Goal: Task Accomplishment & Management: Manage account settings

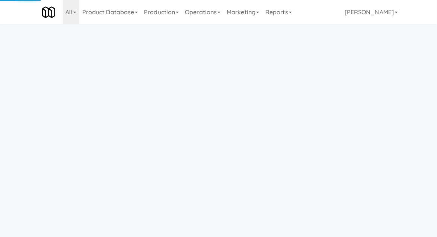
click at [216, 15] on link "Operations" at bounding box center [203, 12] width 42 height 24
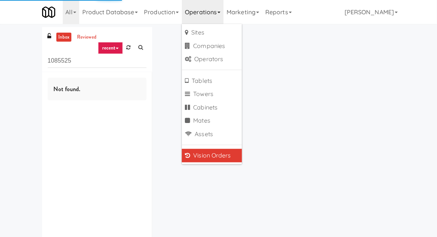
click at [12, 56] on div "inbox reviewed recent all unclear take inventory issue suspicious failed recent…" at bounding box center [218, 146] width 437 height 238
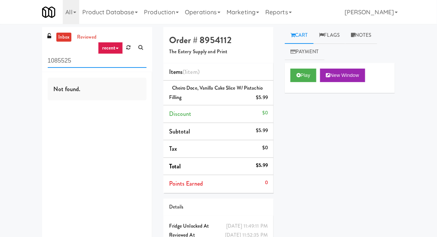
click at [57, 59] on input "1085525" at bounding box center [97, 61] width 99 height 14
click at [55, 58] on input "1085525" at bounding box center [97, 61] width 99 height 14
type input "C"
type input "Fridge"
click at [0, 47] on div "inbox reviewed recent all unclear take inventory issue suspicious failed recent…" at bounding box center [218, 148] width 437 height 243
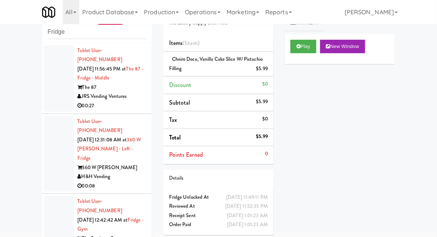
click at [59, 116] on div at bounding box center [59, 154] width 30 height 76
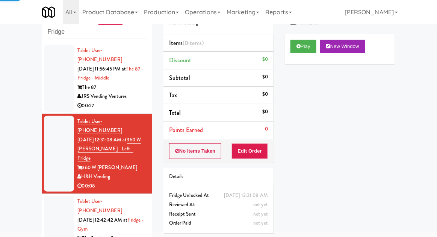
click at [54, 89] on div at bounding box center [59, 78] width 30 height 67
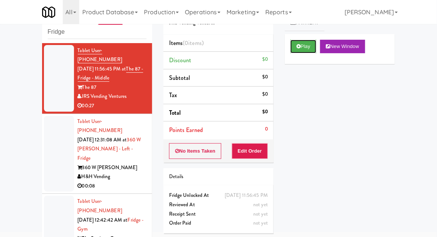
click at [302, 52] on button "Play" at bounding box center [303, 47] width 26 height 14
click at [254, 151] on button "Edit Order" at bounding box center [250, 151] width 36 height 16
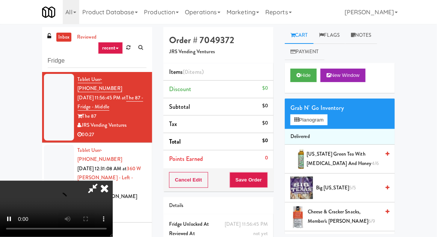
scroll to position [29, 0]
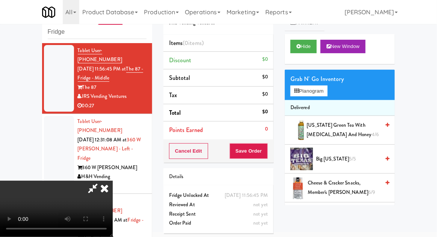
click at [113, 181] on icon at bounding box center [104, 188] width 17 height 15
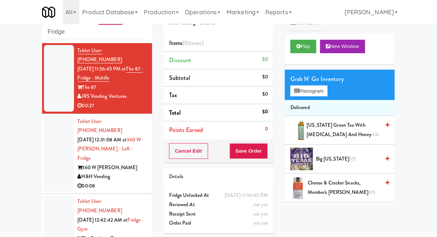
click at [54, 137] on div at bounding box center [59, 154] width 30 height 76
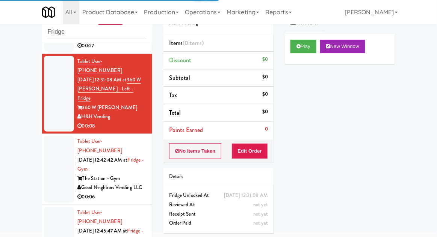
scroll to position [60, 0]
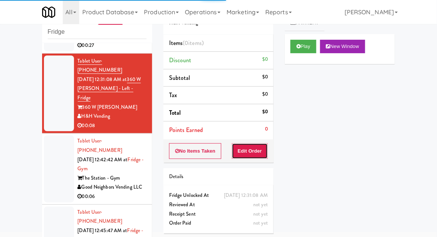
click at [250, 154] on button "Edit Order" at bounding box center [250, 151] width 36 height 16
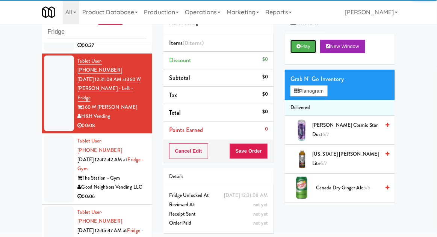
click at [295, 46] on button "Play" at bounding box center [303, 47] width 26 height 14
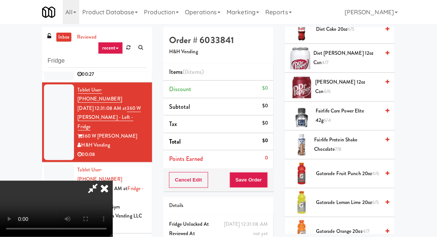
scroll to position [422, 0]
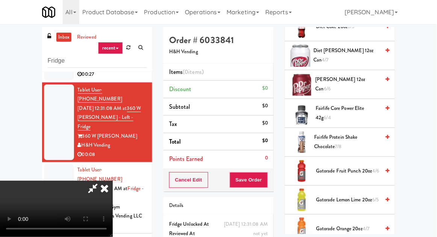
click at [351, 109] on span "Fairlife Core Power Elite 42g 6/4" at bounding box center [347, 113] width 64 height 18
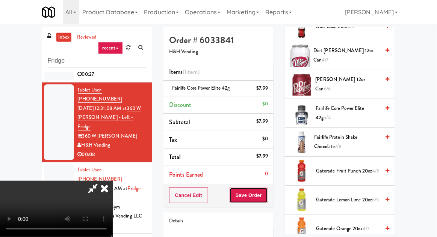
click at [267, 192] on button "Save Order" at bounding box center [248, 196] width 38 height 16
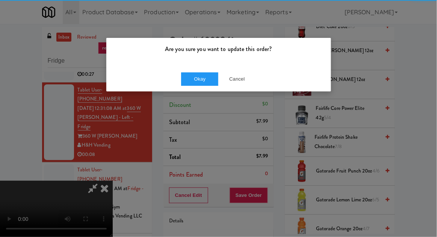
click at [188, 64] on div "Are you sure you want to update this order?" at bounding box center [218, 52] width 225 height 29
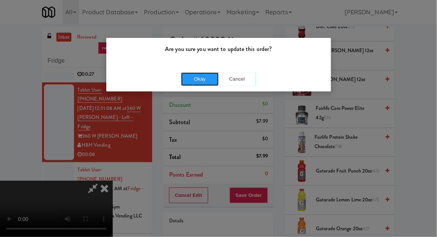
click at [195, 75] on button "Okay" at bounding box center [200, 79] width 38 height 14
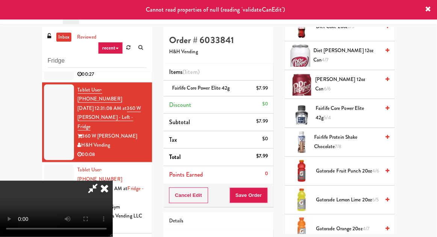
click at [101, 181] on icon at bounding box center [92, 188] width 17 height 15
click at [113, 181] on icon at bounding box center [104, 188] width 17 height 15
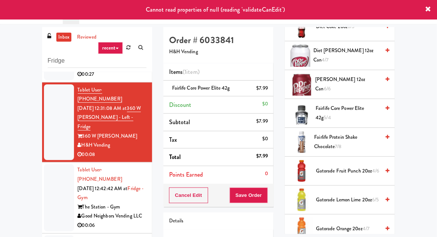
click at [62, 164] on div at bounding box center [59, 197] width 30 height 67
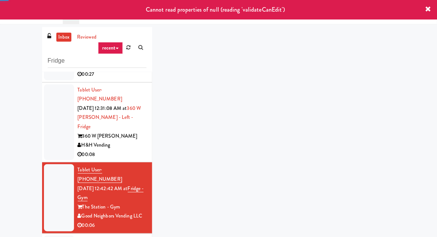
click at [60, 111] on div at bounding box center [59, 122] width 30 height 76
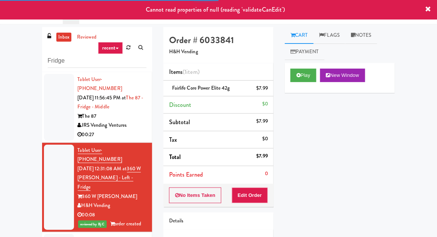
click at [48, 109] on div at bounding box center [59, 107] width 30 height 67
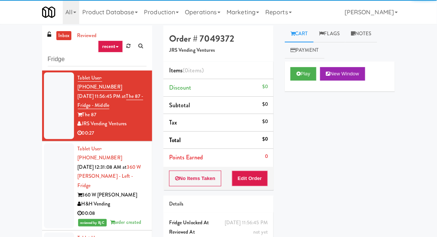
scroll to position [29, 0]
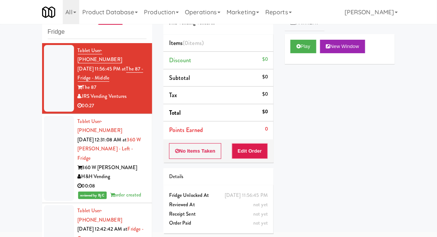
click at [57, 206] on div at bounding box center [59, 238] width 30 height 67
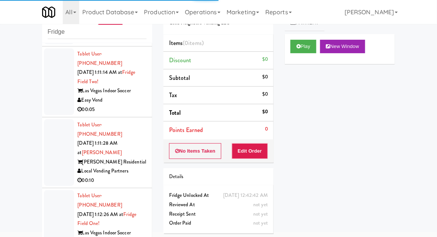
scroll to position [833, 0]
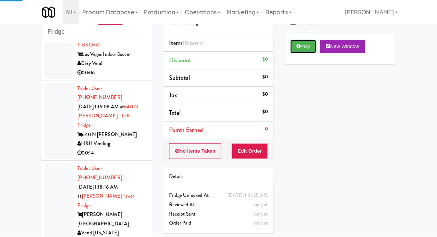
click at [303, 48] on button "Play" at bounding box center [303, 47] width 26 height 14
click at [250, 150] on button "Edit Order" at bounding box center [250, 151] width 36 height 16
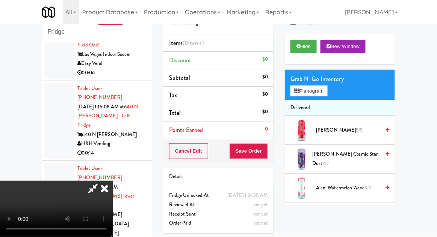
click at [10, 92] on div "inbox reviewed recent all unclear take inventory issue suspicious failed recent…" at bounding box center [218, 136] width 437 height 276
click at [101, 181] on icon at bounding box center [92, 188] width 17 height 15
click at [14, 66] on div "inbox reviewed recent all unclear take inventory issue suspicious failed recent…" at bounding box center [218, 136] width 437 height 276
click at [113, 196] on icon at bounding box center [104, 188] width 17 height 15
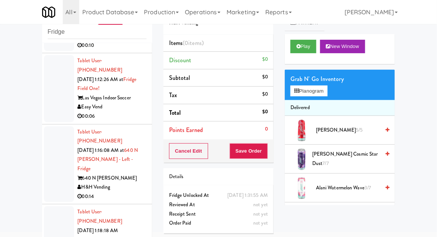
scroll to position [833, 0]
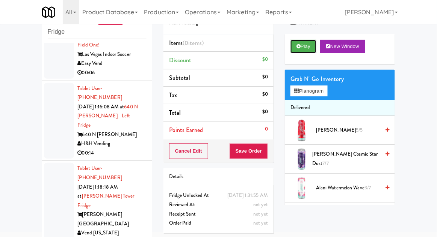
click at [301, 45] on button "Play" at bounding box center [303, 47] width 26 height 14
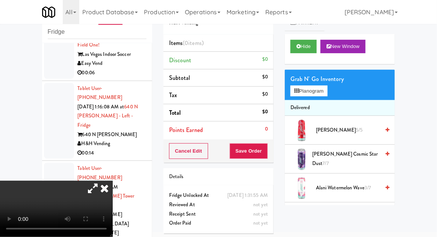
click at [101, 196] on icon at bounding box center [92, 188] width 17 height 15
